Goal: Book appointment/travel/reservation

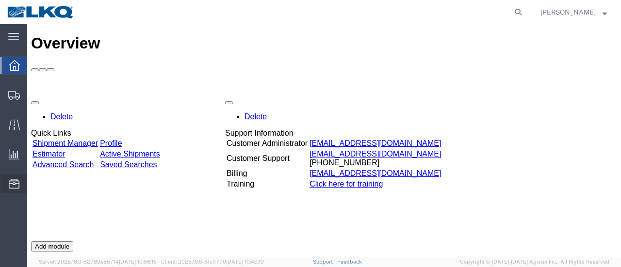
click at [0, 0] on span "Location Appointment" at bounding box center [0, 0] width 0 height 0
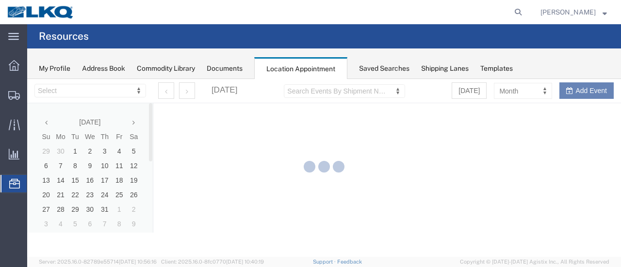
select select "28712"
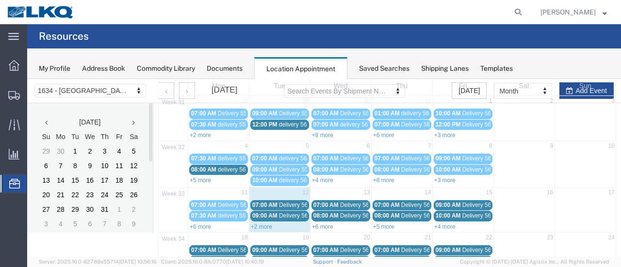
scroll to position [97, 0]
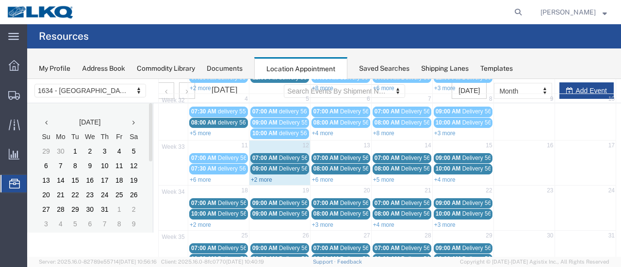
click at [261, 178] on link "+2 more" at bounding box center [261, 180] width 21 height 7
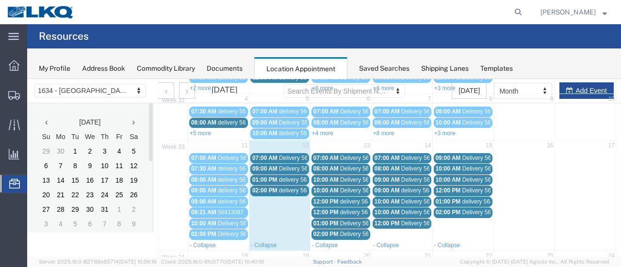
click at [295, 157] on span "Delivery 56055646" at bounding box center [303, 158] width 48 height 7
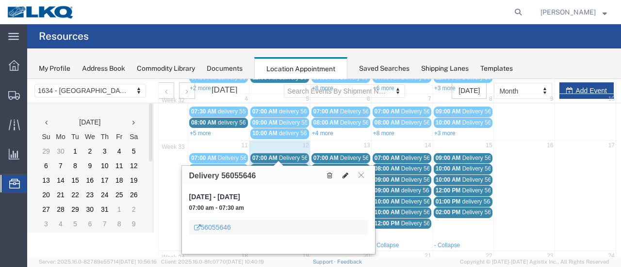
click at [342, 172] on icon at bounding box center [345, 175] width 6 height 7
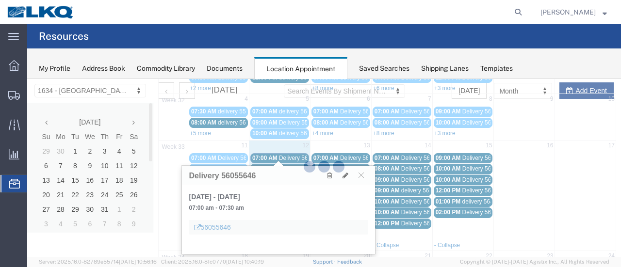
select select "1"
select select
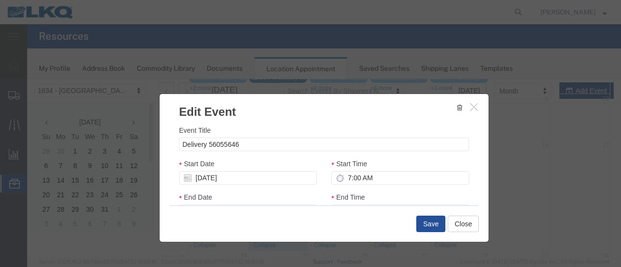
select select
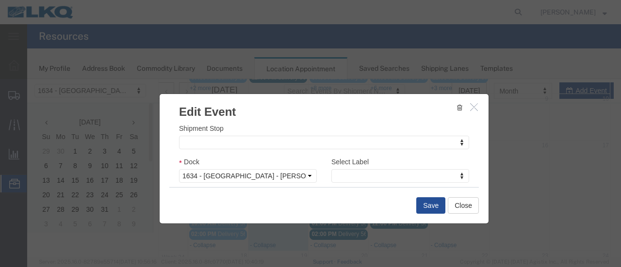
scroll to position [146, 0]
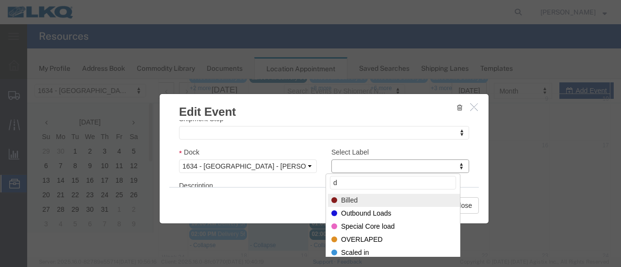
type input "de"
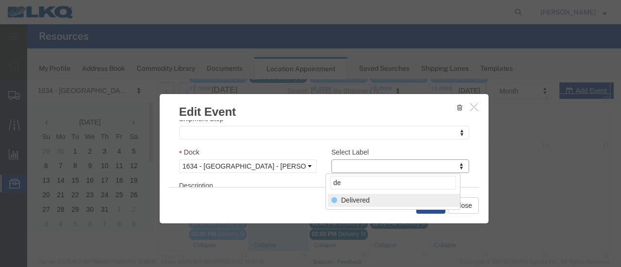
select select "40"
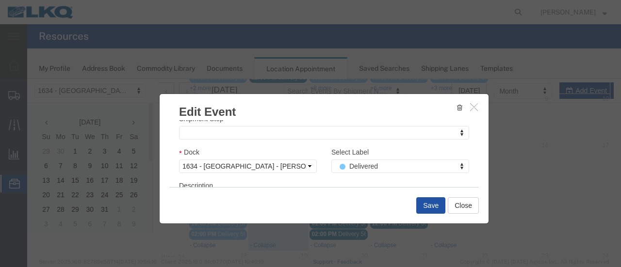
click at [422, 208] on button "Save" at bounding box center [430, 205] width 29 height 16
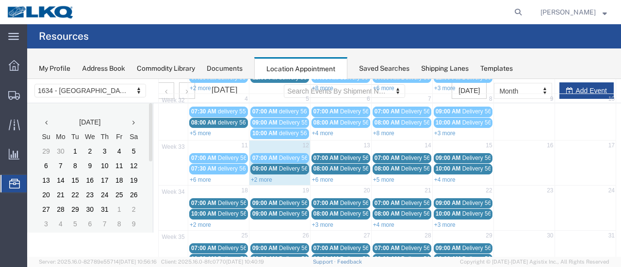
scroll to position [62, 0]
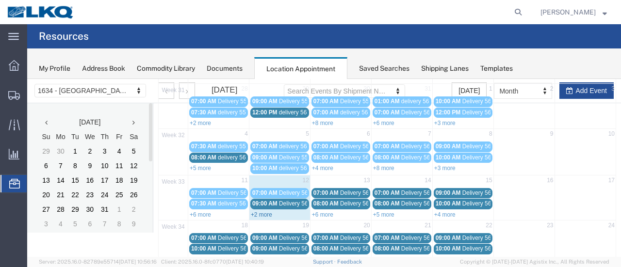
click at [262, 211] on link "+2 more" at bounding box center [261, 214] width 21 height 7
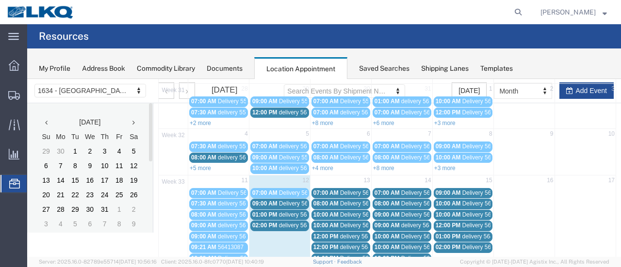
click at [290, 200] on span "Delivery 56109460" at bounding box center [303, 203] width 48 height 7
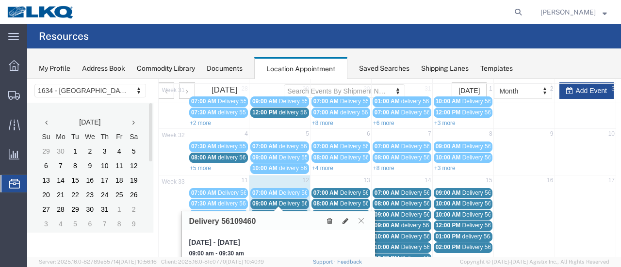
click at [360, 219] on icon at bounding box center [360, 221] width 5 height 6
